Goal: Task Accomplishment & Management: Use online tool/utility

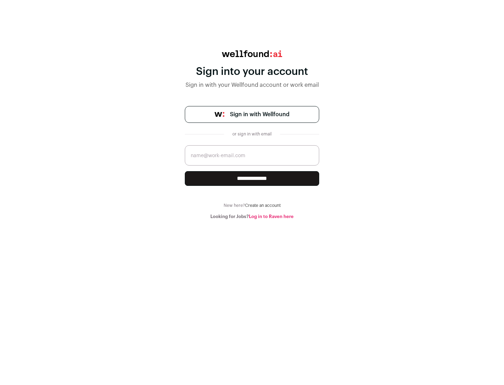
click at [259, 114] on span "Sign in with Wellfound" at bounding box center [259, 114] width 59 height 8
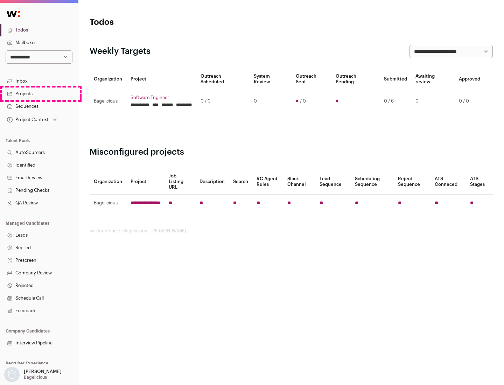
click at [39, 93] on link "Projects" at bounding box center [39, 93] width 78 height 13
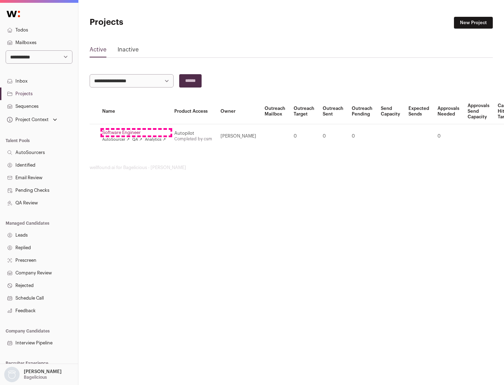
click at [136, 133] on link "Software Engineer" at bounding box center [134, 133] width 64 height 6
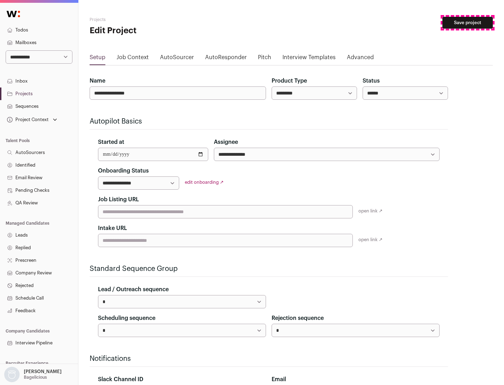
click at [467, 23] on button "Save project" at bounding box center [467, 23] width 50 height 12
